Goal: Book appointment/travel/reservation

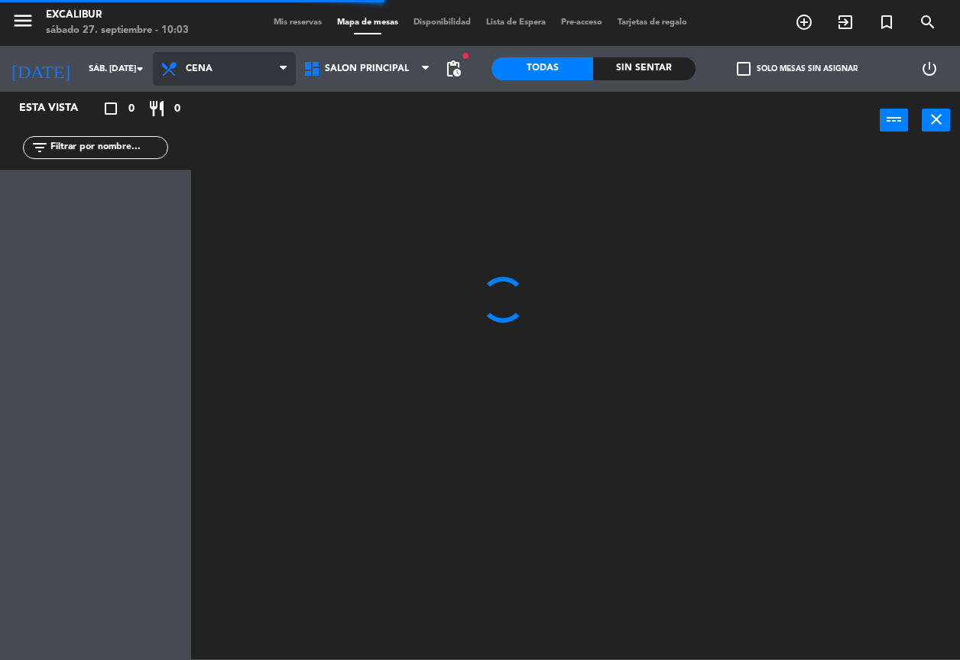
click at [241, 64] on span "Cena" at bounding box center [224, 69] width 143 height 34
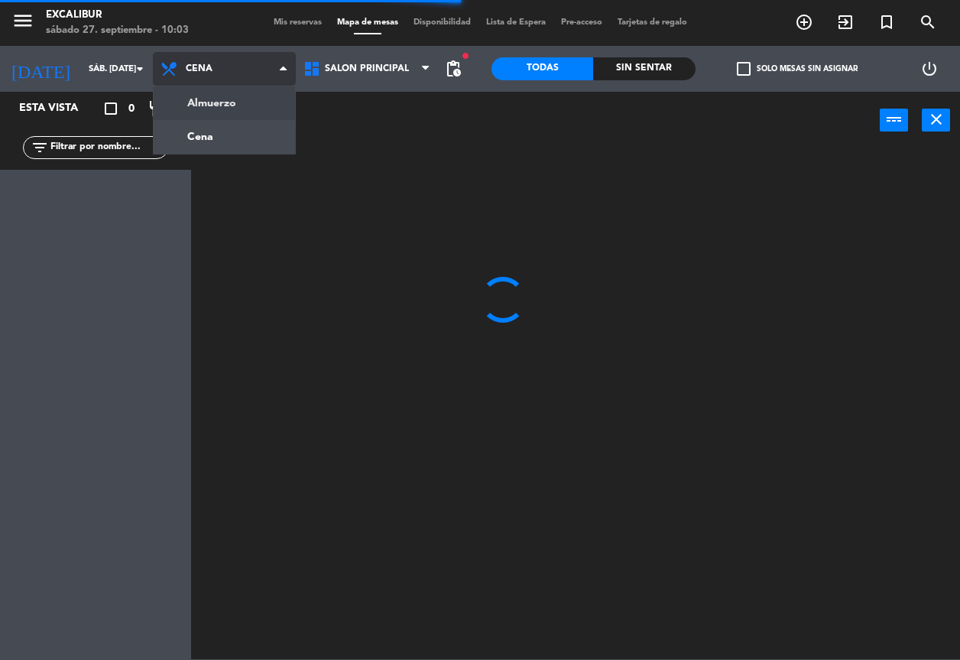
click at [233, 108] on ng-component "menu Excalibur sábado 27. septiembre - 10:03 Mis reservas Mapa de mesas Disponi…" at bounding box center [480, 329] width 960 height 659
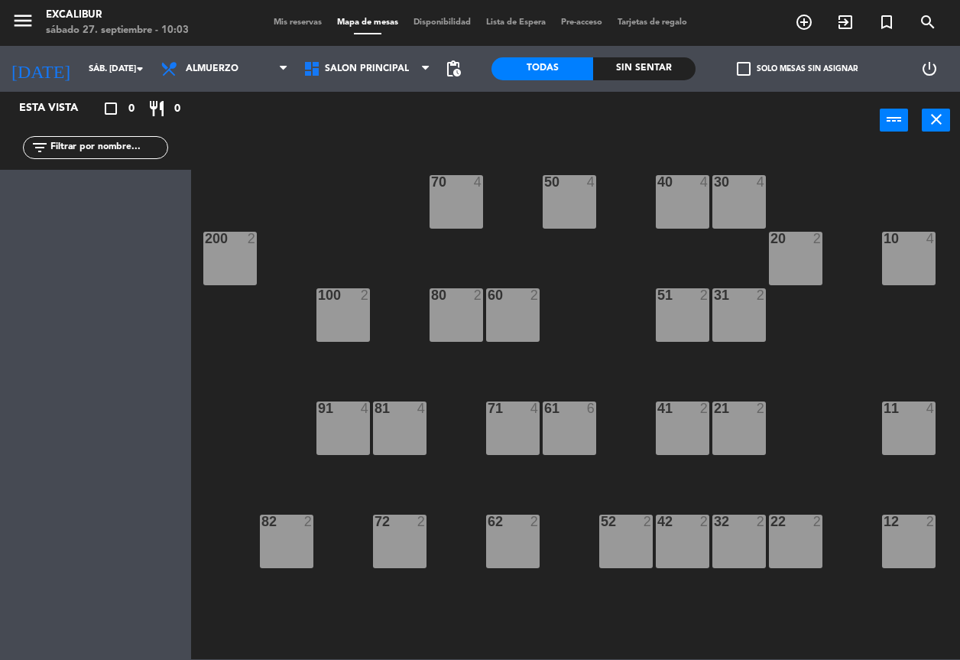
click at [304, 25] on span "Mis reservas" at bounding box center [297, 22] width 63 height 8
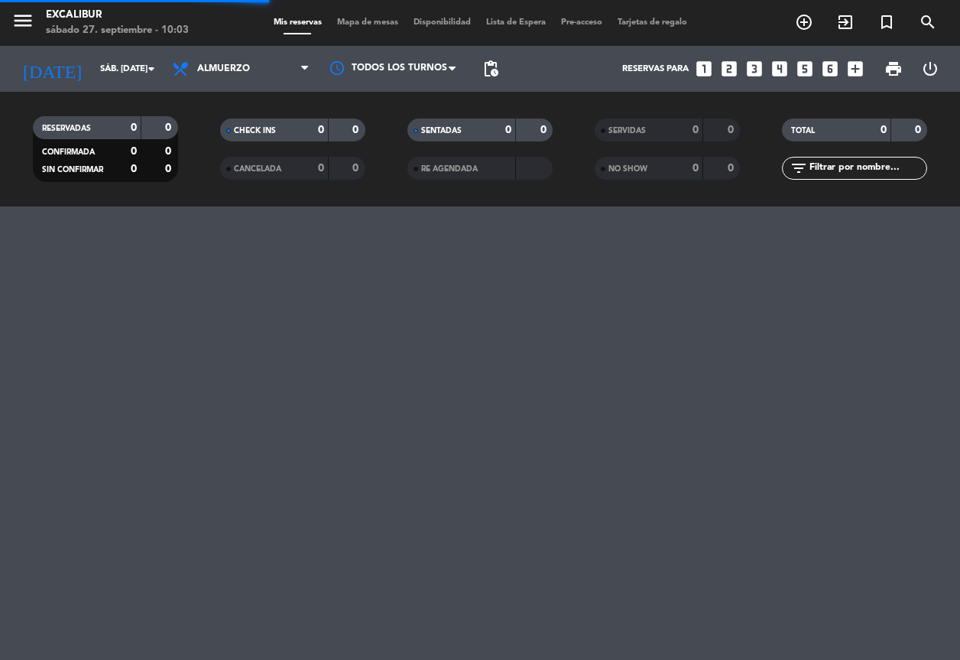
click at [375, 25] on span "Mapa de mesas" at bounding box center [368, 22] width 76 height 8
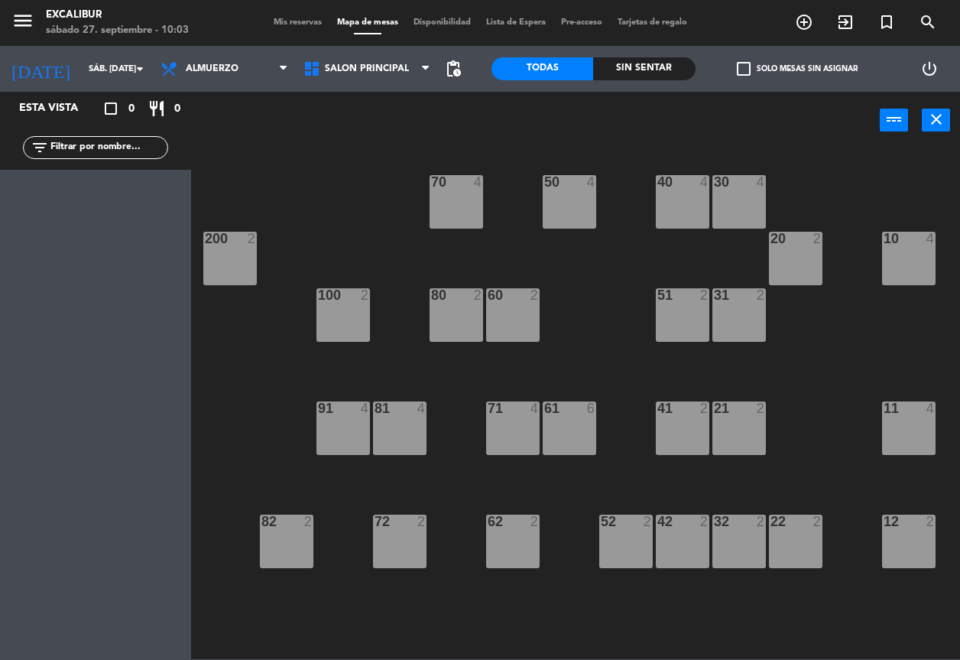
click at [520, 423] on div "71 4" at bounding box center [513, 428] width 54 height 54
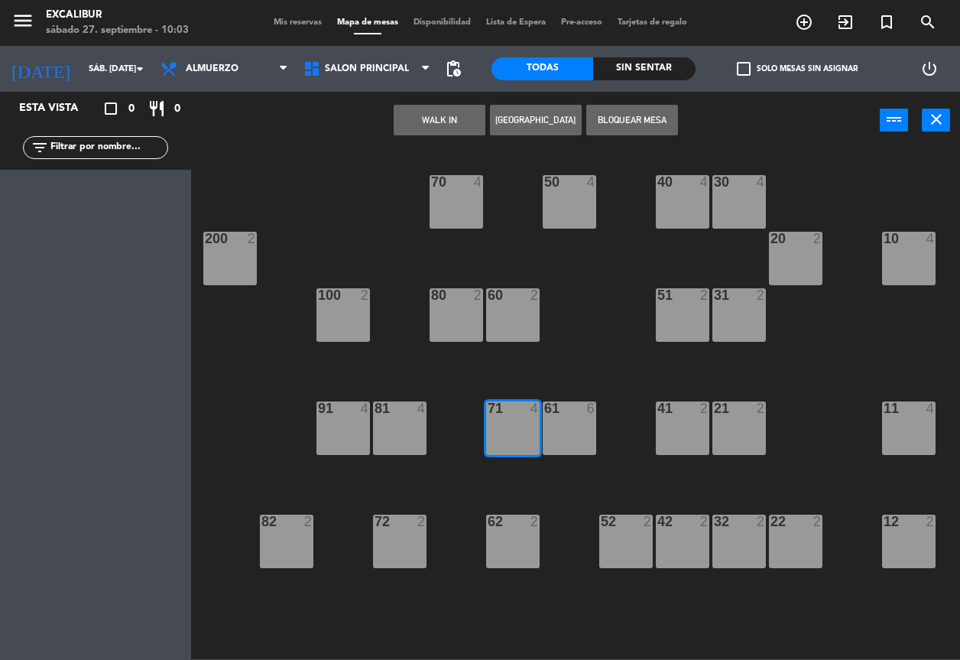
click at [516, 309] on div "60 2" at bounding box center [513, 315] width 54 height 54
click at [519, 117] on button "[GEOGRAPHIC_DATA]" at bounding box center [536, 120] width 92 height 31
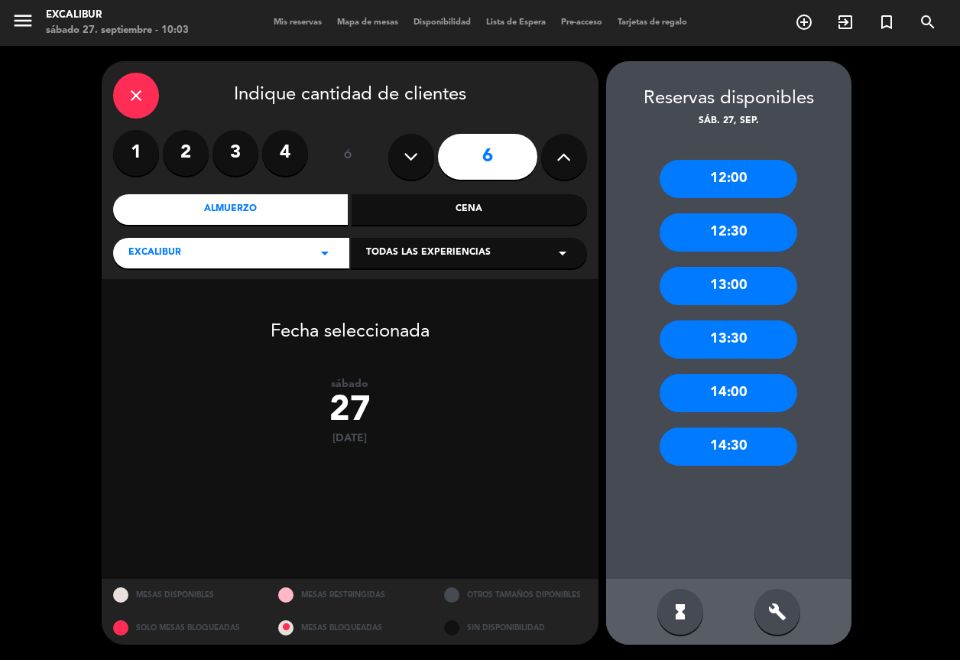
click at [703, 284] on div "13:00" at bounding box center [729, 286] width 138 height 38
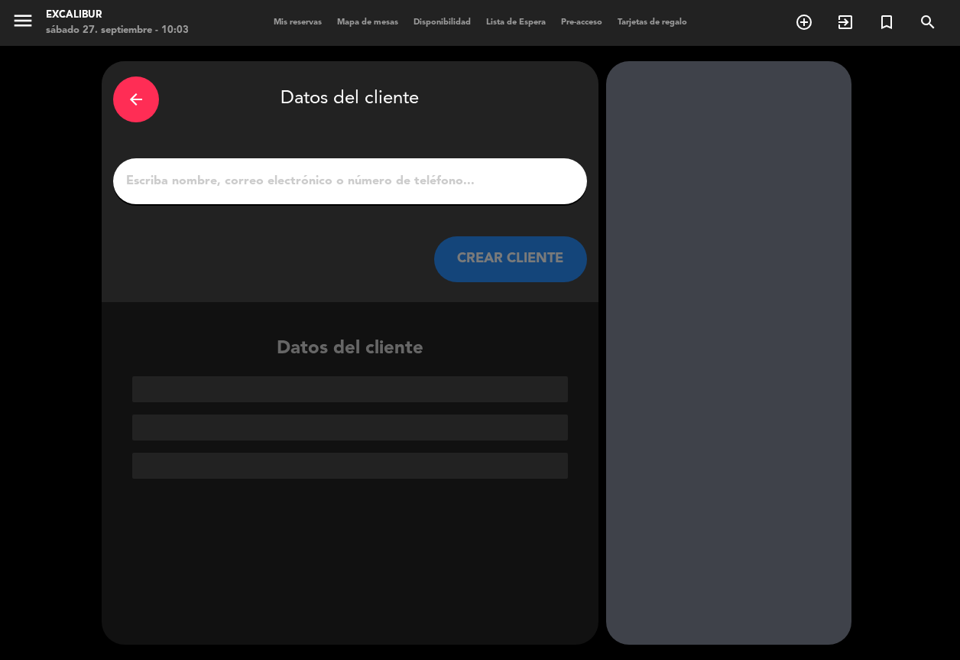
click at [308, 180] on input "1" at bounding box center [350, 181] width 451 height 21
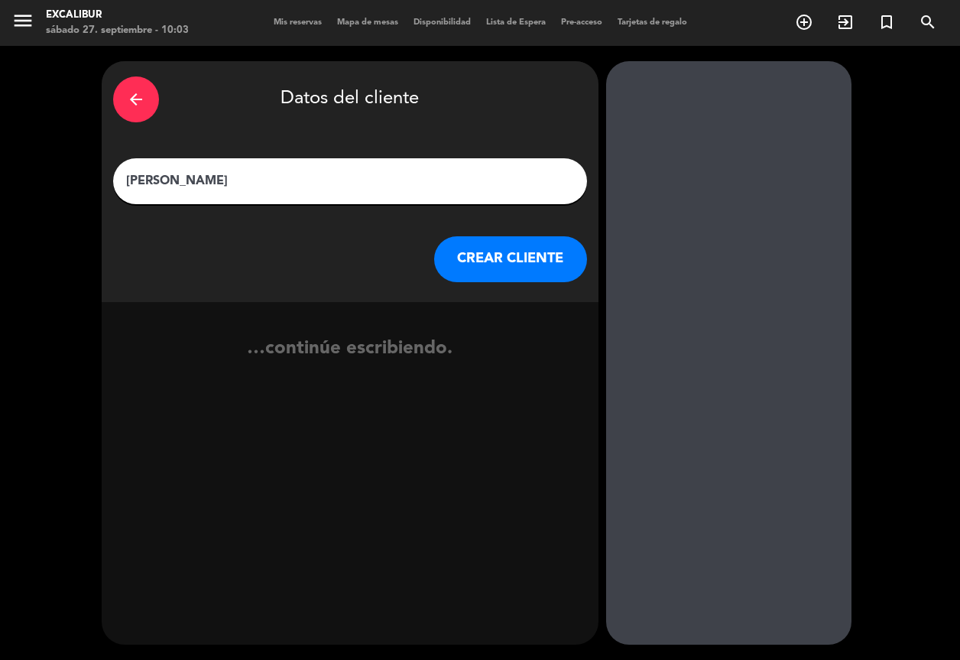
type input "[PERSON_NAME]"
click at [473, 255] on button "CREAR CLIENTE" at bounding box center [510, 259] width 153 height 46
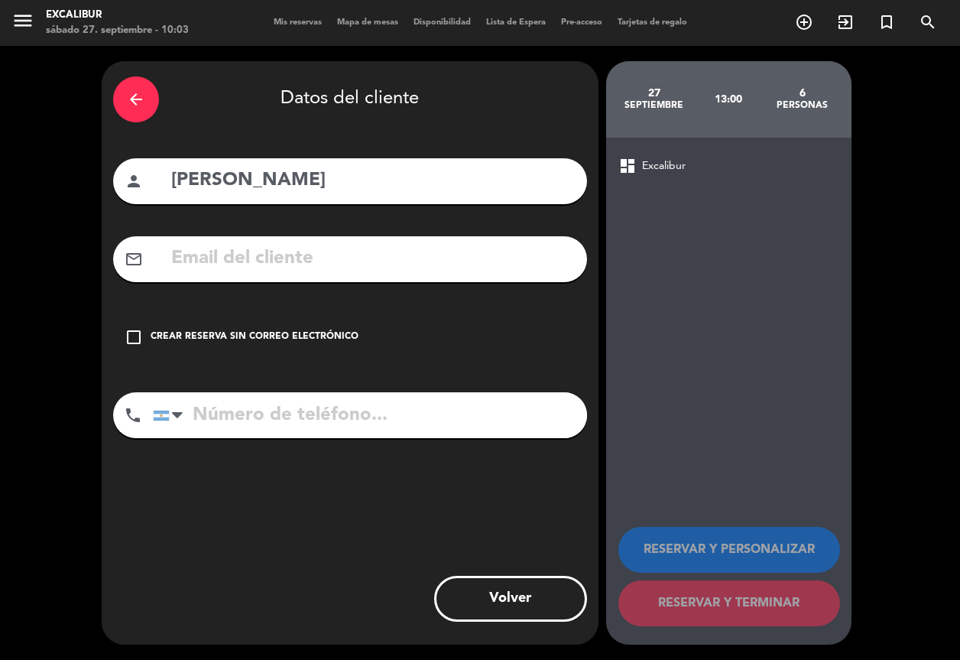
click at [134, 339] on icon "check_box_outline_blank" at bounding box center [134, 337] width 18 height 18
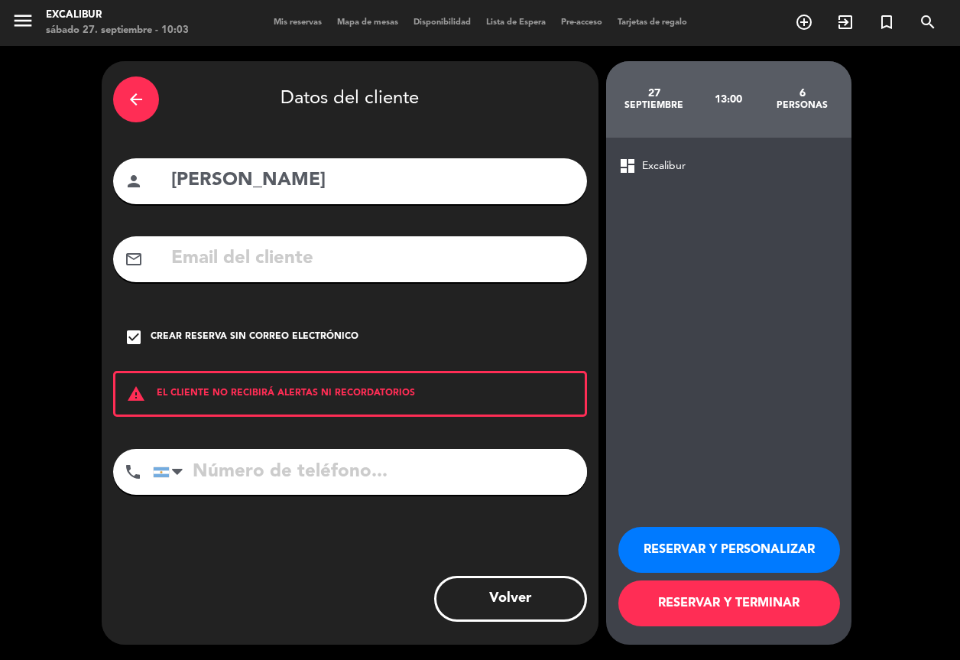
click at [272, 476] on input "tel" at bounding box center [370, 472] width 434 height 46
type input "3415996418"
click at [659, 606] on button "RESERVAR Y TERMINAR" at bounding box center [730, 603] width 222 height 46
